Goal: Task Accomplishment & Management: Use online tool/utility

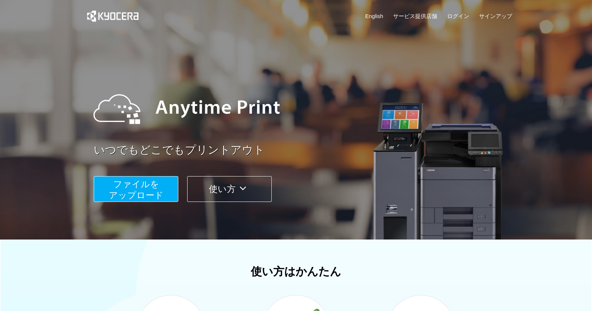
click at [375, 125] on div at bounding box center [301, 109] width 431 height 66
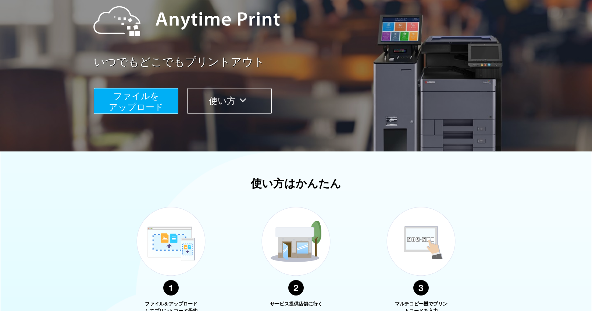
click at [135, 96] on span "ファイルを ​​アップロード" at bounding box center [136, 101] width 55 height 21
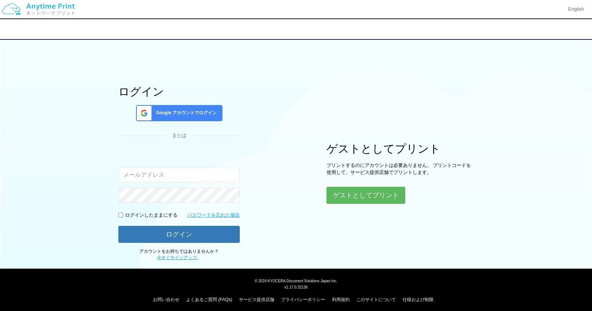
scroll to position [12, 0]
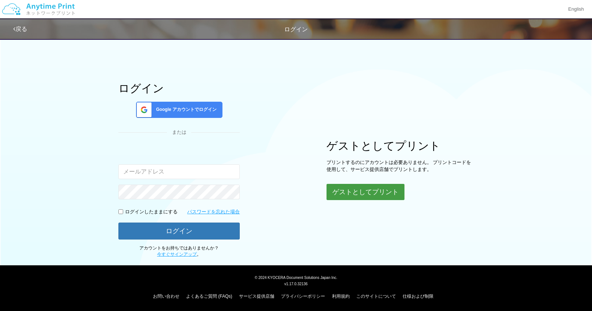
click at [356, 185] on button "ゲストとしてプリント" at bounding box center [366, 192] width 78 height 16
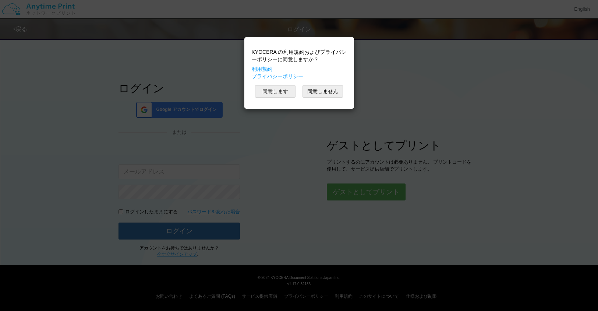
click at [273, 88] on button "同意します" at bounding box center [275, 91] width 40 height 13
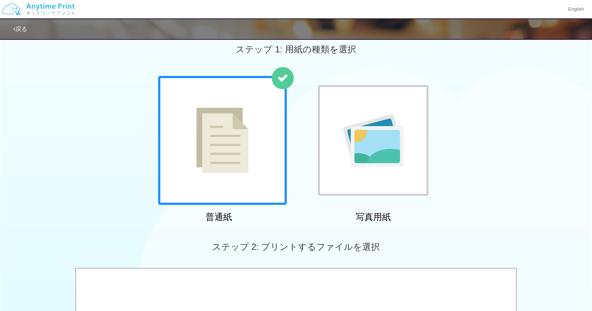
click at [241, 152] on img at bounding box center [223, 140] width 52 height 66
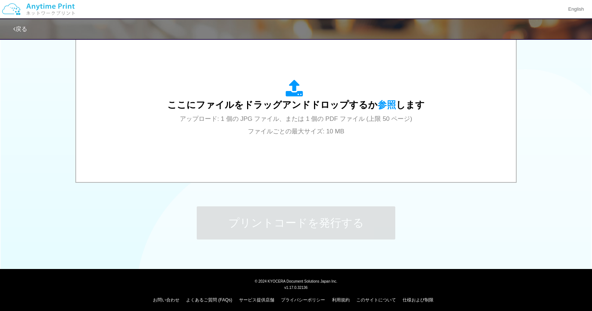
scroll to position [249, 0]
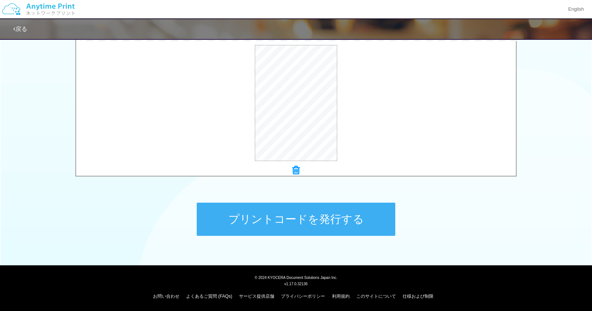
click at [289, 210] on button "プリントコードを発行する" at bounding box center [296, 218] width 199 height 33
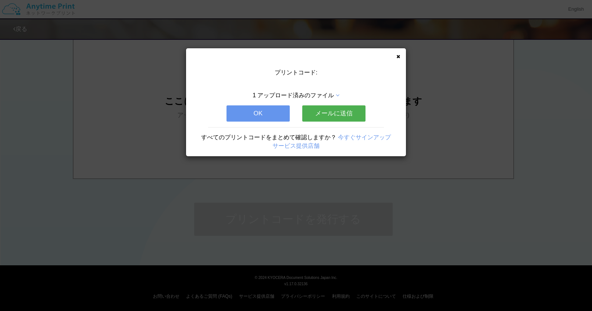
scroll to position [0, 0]
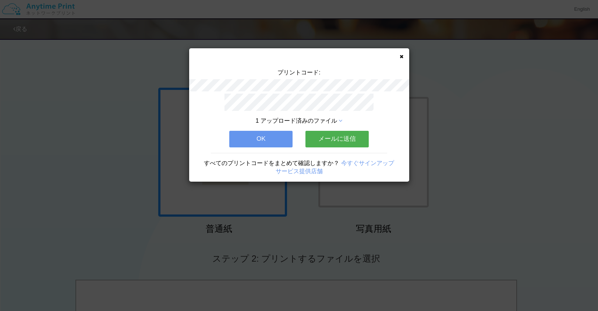
click at [271, 134] on button "OK" at bounding box center [260, 139] width 63 height 16
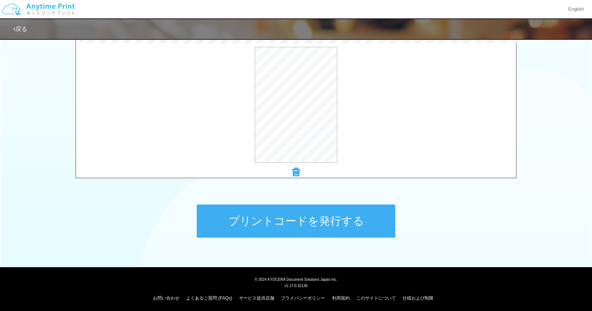
scroll to position [249, 0]
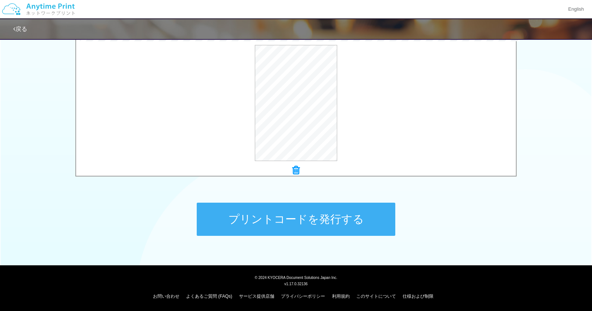
click at [330, 220] on button "プリントコードを発行する" at bounding box center [296, 218] width 199 height 33
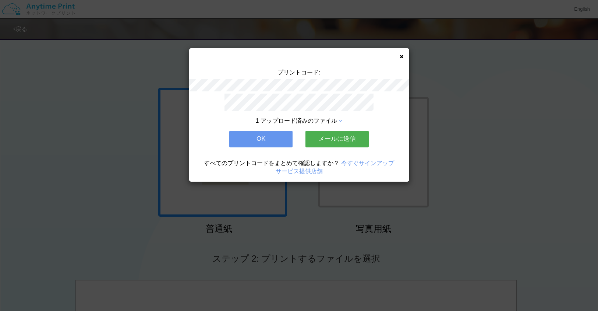
click at [333, 134] on button "メールに送信" at bounding box center [336, 139] width 63 height 16
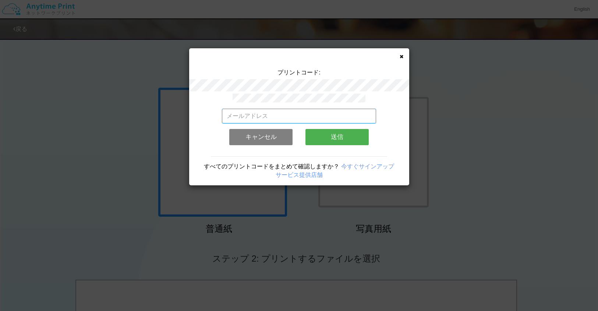
click at [272, 112] on input "email" at bounding box center [299, 116] width 154 height 15
drag, startPoint x: 300, startPoint y: 112, endPoint x: 217, endPoint y: 111, distance: 83.5
click at [218, 113] on div "cchsjapantokyo@gmail.com 有効なメールアドレスを入力してください。 このメールアドレスは、すでに別のアカウントと関連付けられています。…" at bounding box center [299, 139] width 220 height 92
type input "け"
type input "kenshin.nawa@c3film.co.jp"
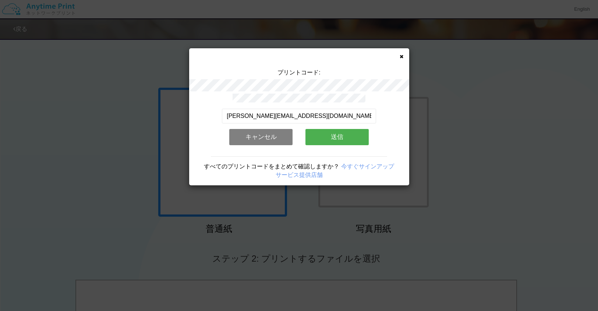
click at [318, 133] on button "送信" at bounding box center [336, 137] width 63 height 16
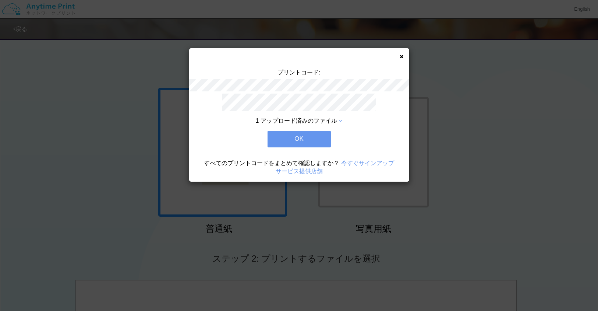
click at [297, 138] on button "OK" at bounding box center [299, 139] width 63 height 16
